Goal: Task Accomplishment & Management: Use online tool/utility

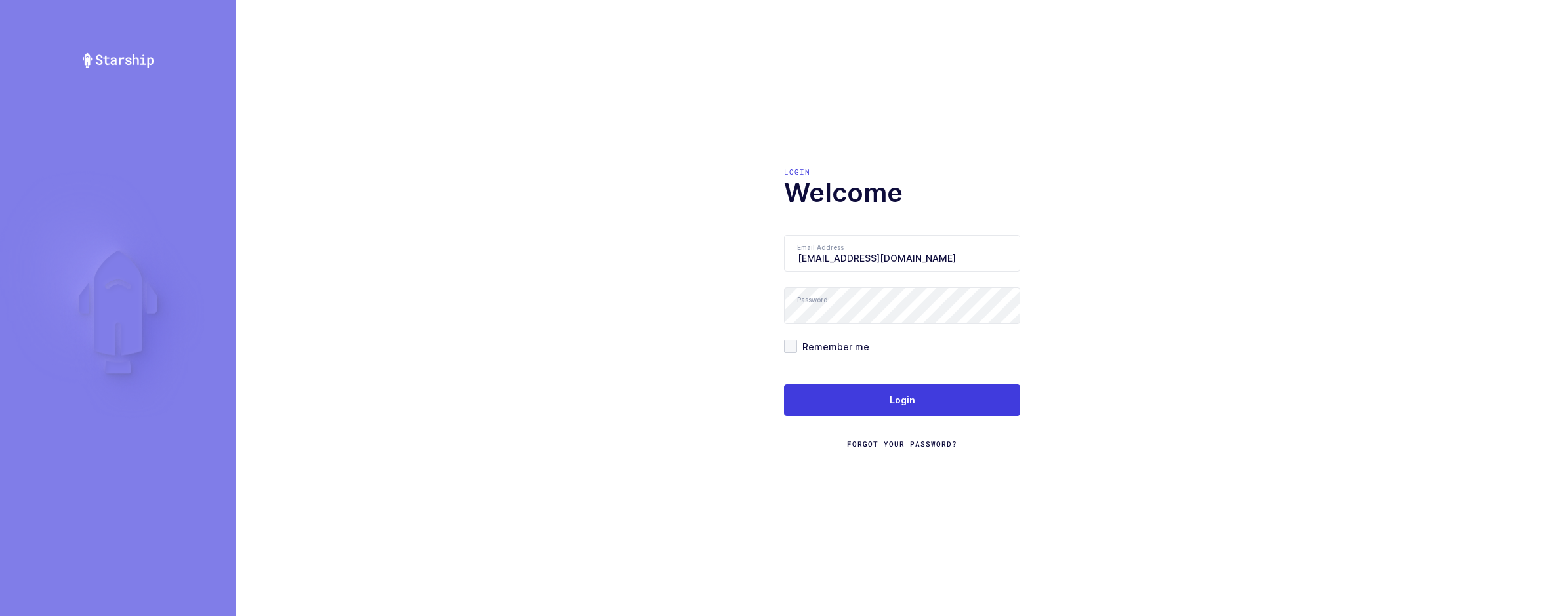
click at [912, 217] on div "Login Welcome Email Address sameer@janustrade.com email is required Password Re…" at bounding box center [902, 308] width 236 height 283
click at [924, 410] on button "Login" at bounding box center [902, 400] width 236 height 31
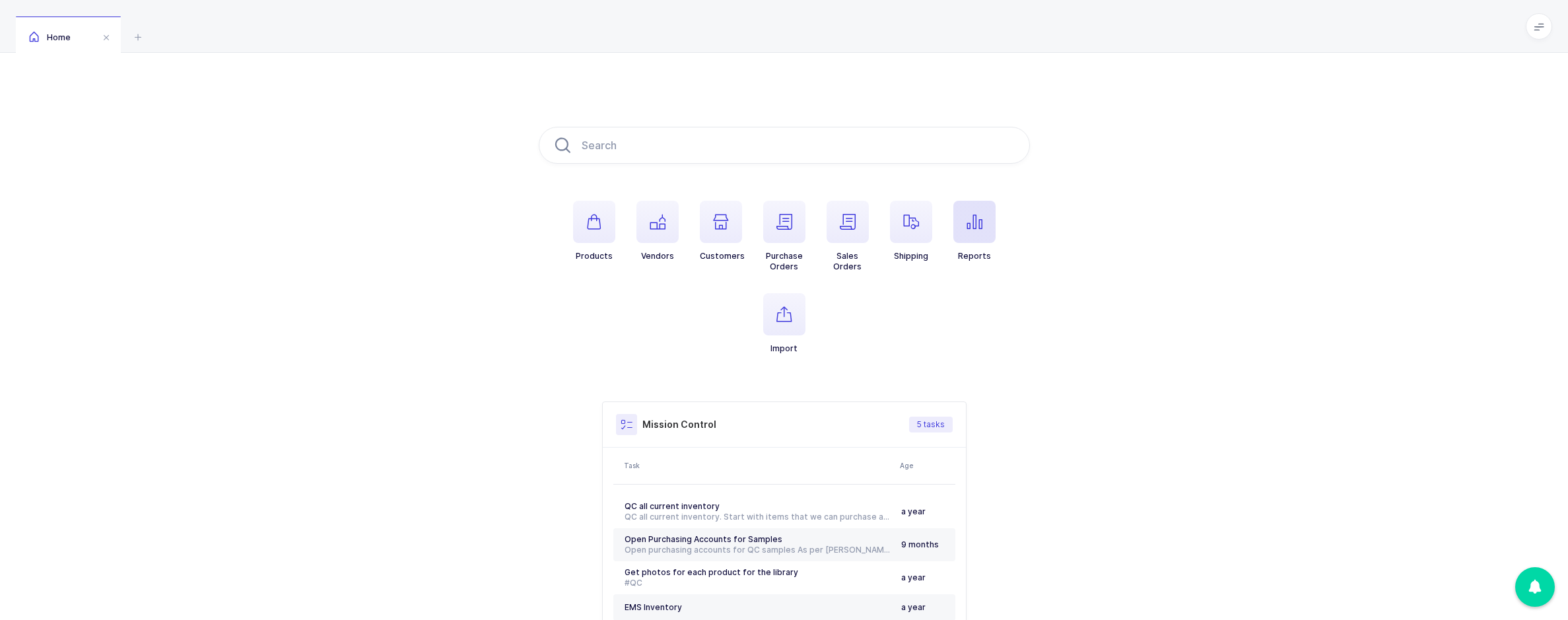
click at [970, 221] on icon "button" at bounding box center [975, 222] width 16 height 16
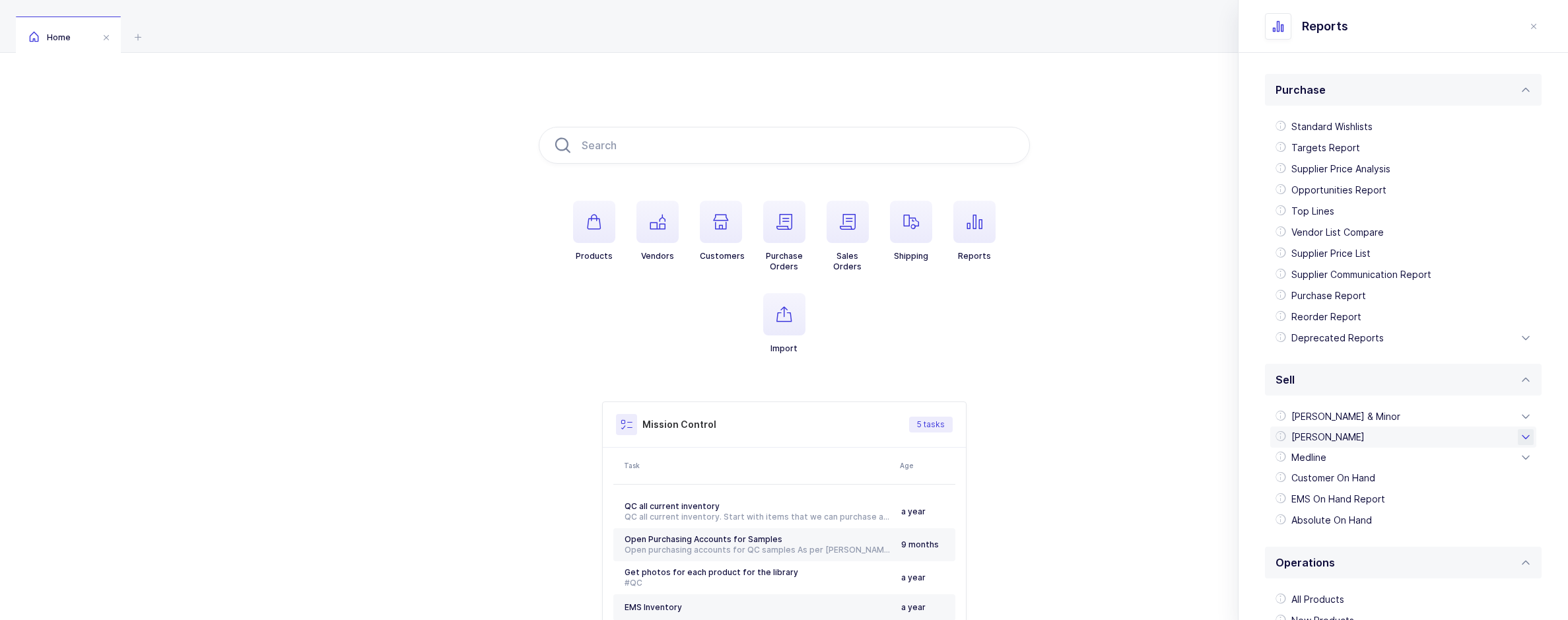
click at [1372, 434] on div "[PERSON_NAME]" at bounding box center [1403, 437] width 266 height 21
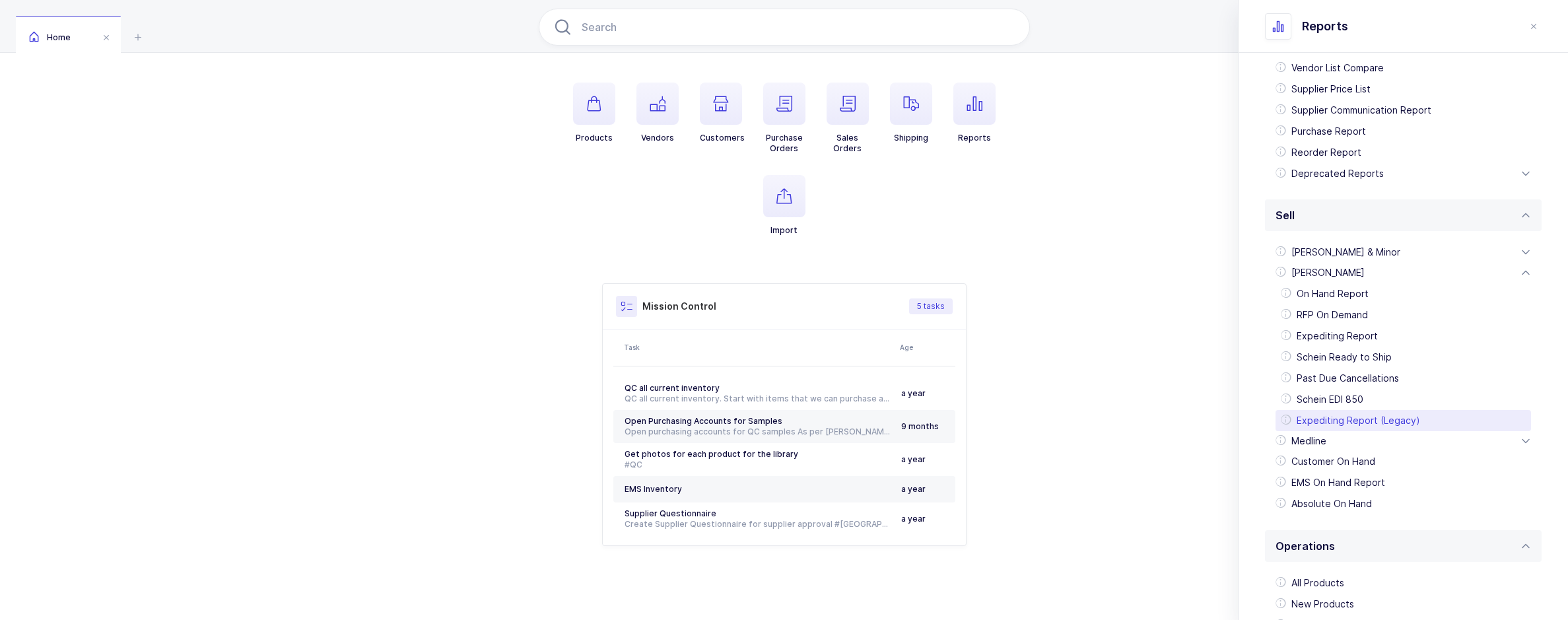
scroll to position [117, 0]
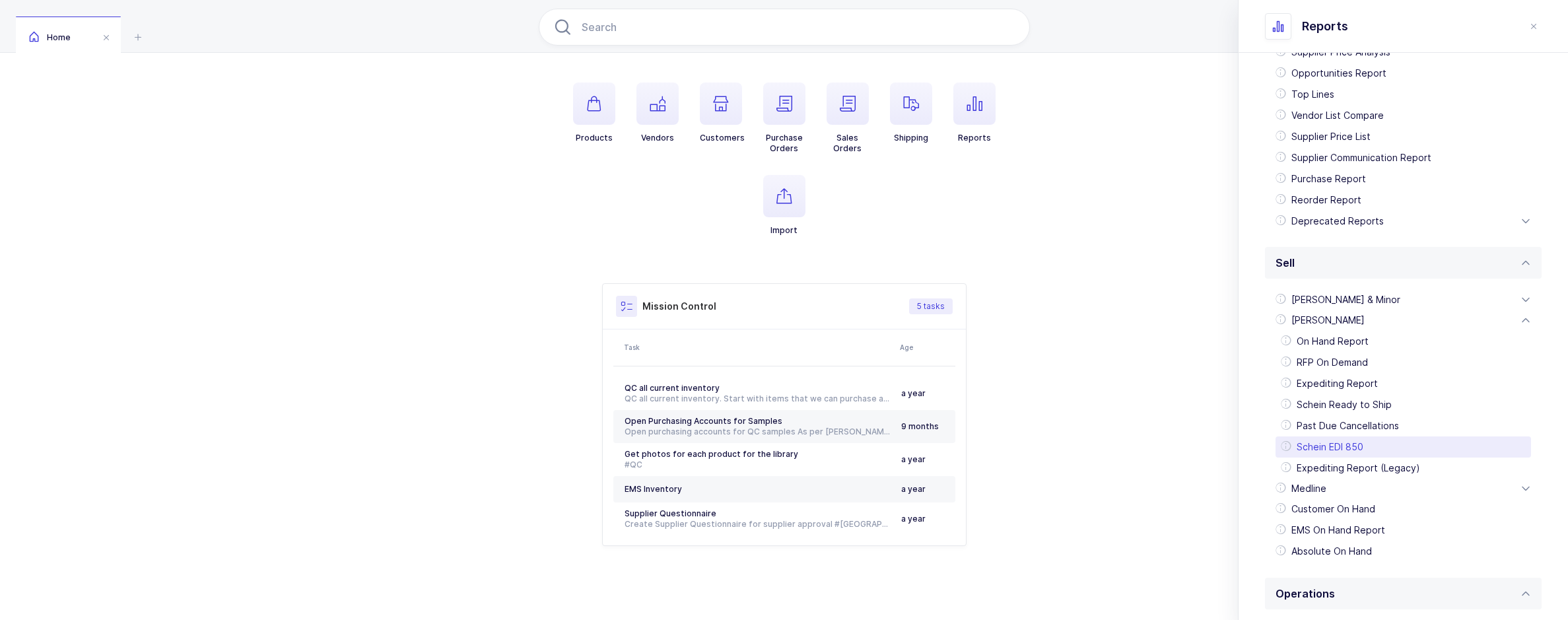
click at [1371, 437] on div "Schein EDI 850" at bounding box center [1403, 447] width 256 height 21
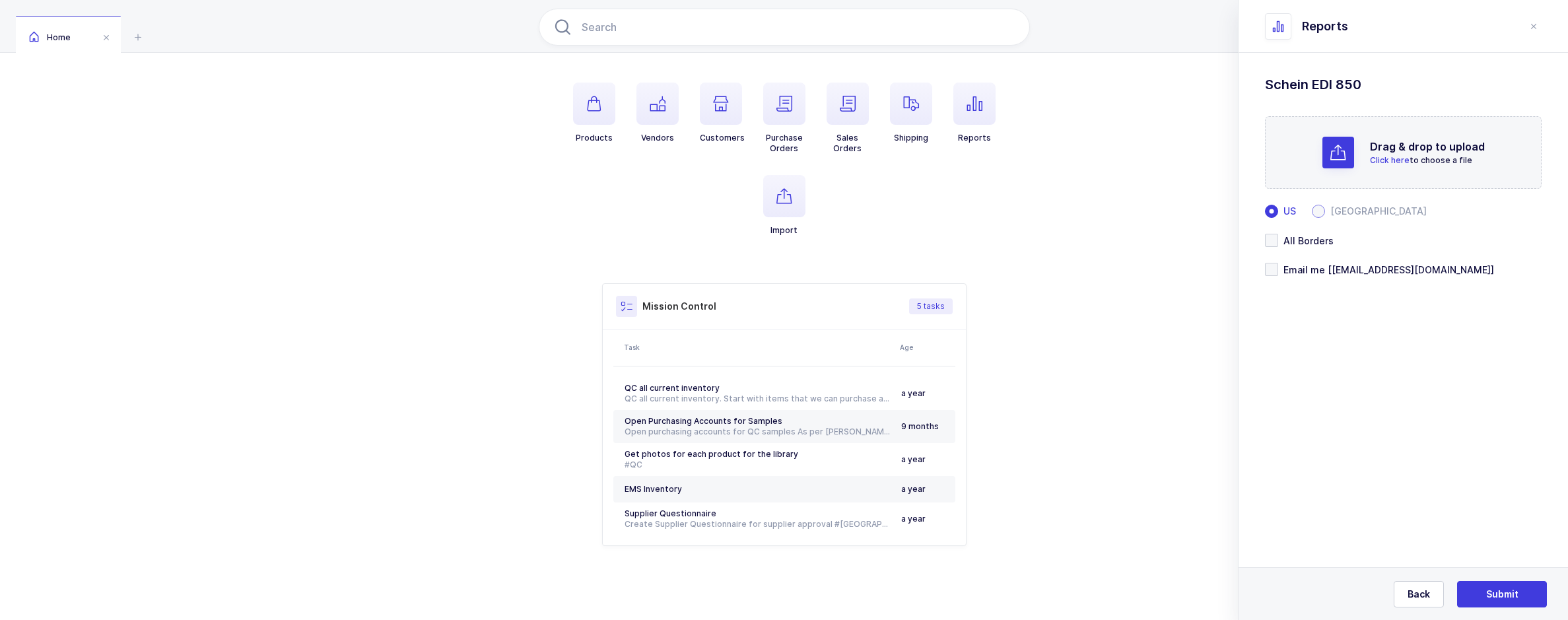
click at [1316, 209] on span at bounding box center [1319, 211] width 13 height 13
click at [1316, 209] on input "[GEOGRAPHIC_DATA]" at bounding box center [1319, 211] width 13 height 13
radio input "true"
radio input "false"
radio input "true"
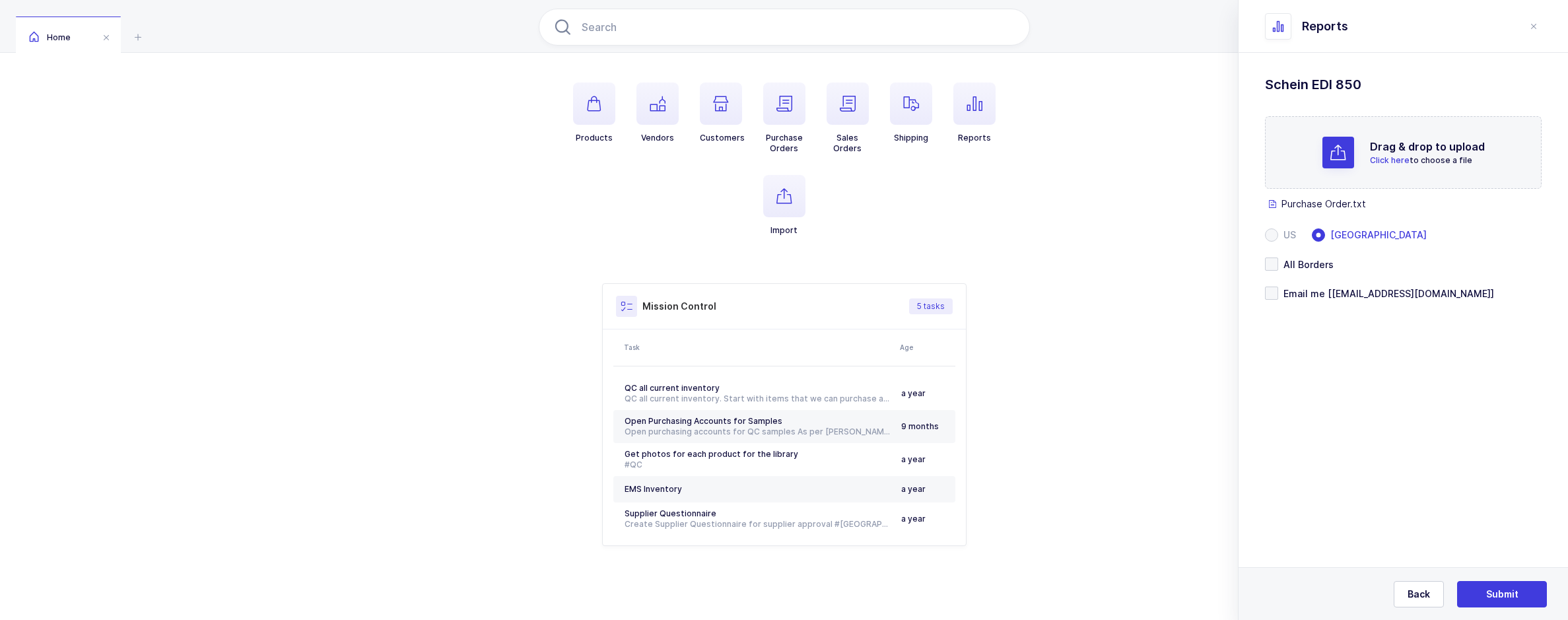
click at [1271, 285] on form "Drag & drop to upload Click here to choose a file Purchase Order.txt press dele…" at bounding box center [1403, 208] width 277 height 183
click at [1273, 294] on span at bounding box center [1271, 293] width 13 height 13
click at [1278, 287] on input "Email me [[EMAIL_ADDRESS][DOMAIN_NAME]]" at bounding box center [1278, 287] width 0 height 0
click at [1475, 592] on button "Submit" at bounding box center [1502, 594] width 90 height 27
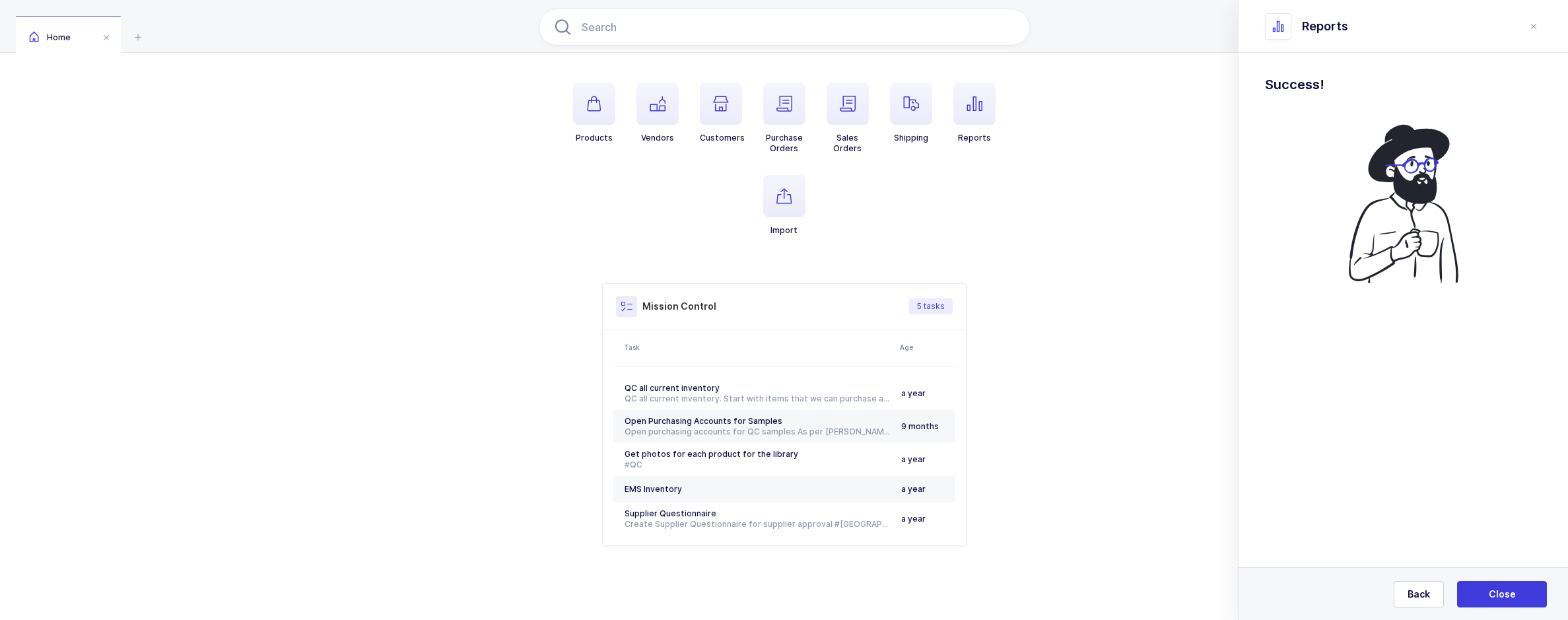
drag, startPoint x: 1539, startPoint y: 24, endPoint x: 1481, endPoint y: 70, distance: 74.0
click at [1539, 24] on button "close drawer" at bounding box center [1534, 27] width 16 height 16
